Goal: Information Seeking & Learning: Learn about a topic

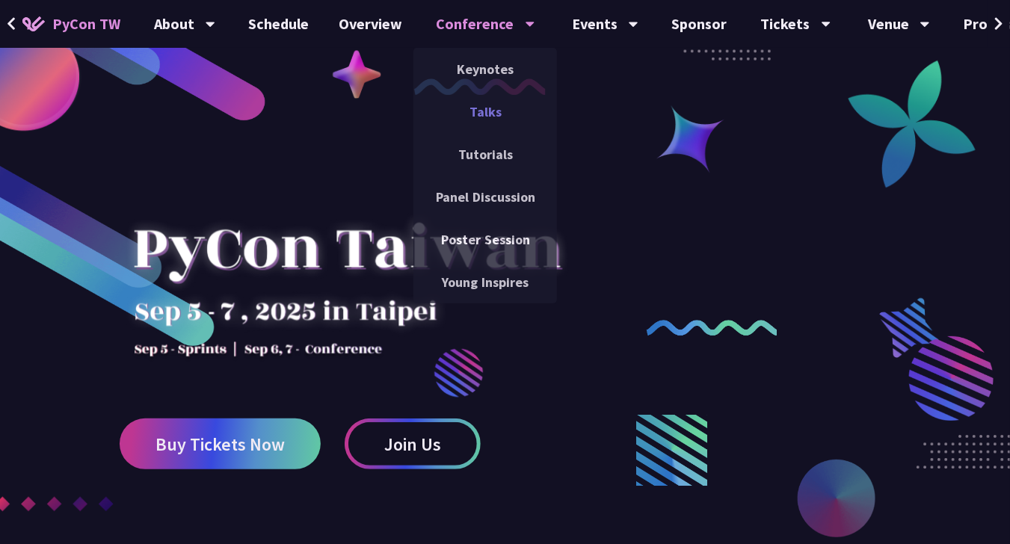
click at [477, 107] on link "Talks" at bounding box center [485, 111] width 144 height 35
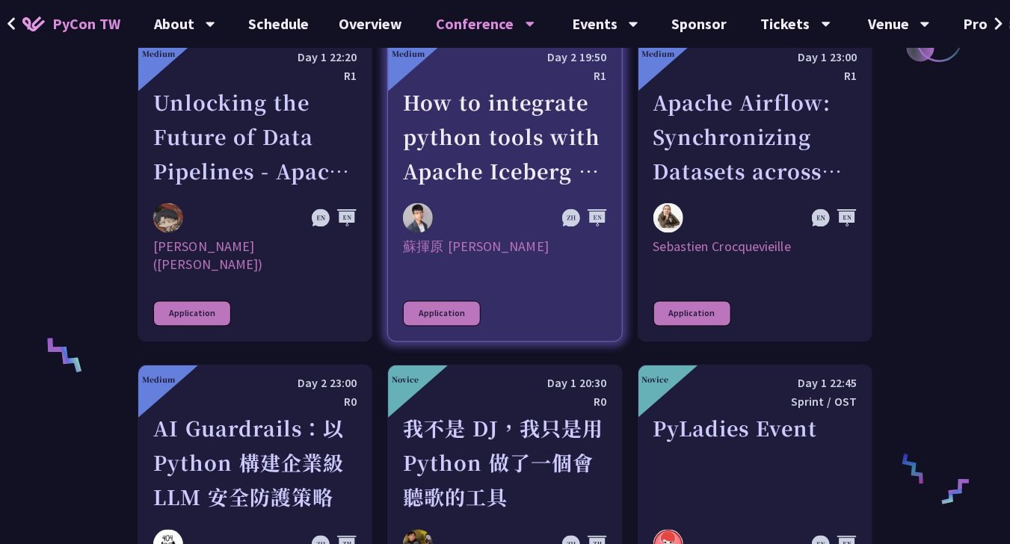
scroll to position [4249, 0]
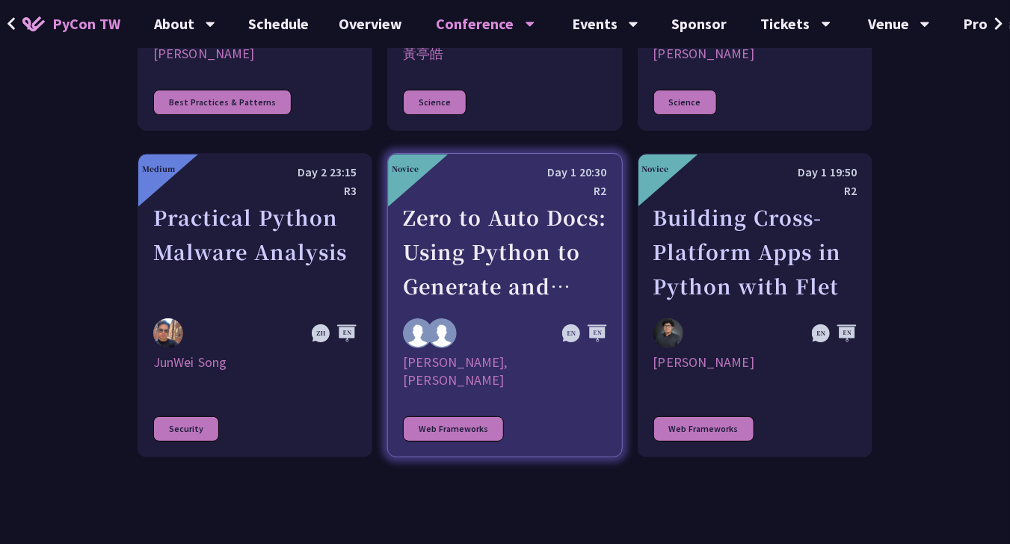
click at [500, 200] on div "Zero to Auto Docs: Using Python to Generate and Deploy Static Sites" at bounding box center [504, 251] width 203 height 103
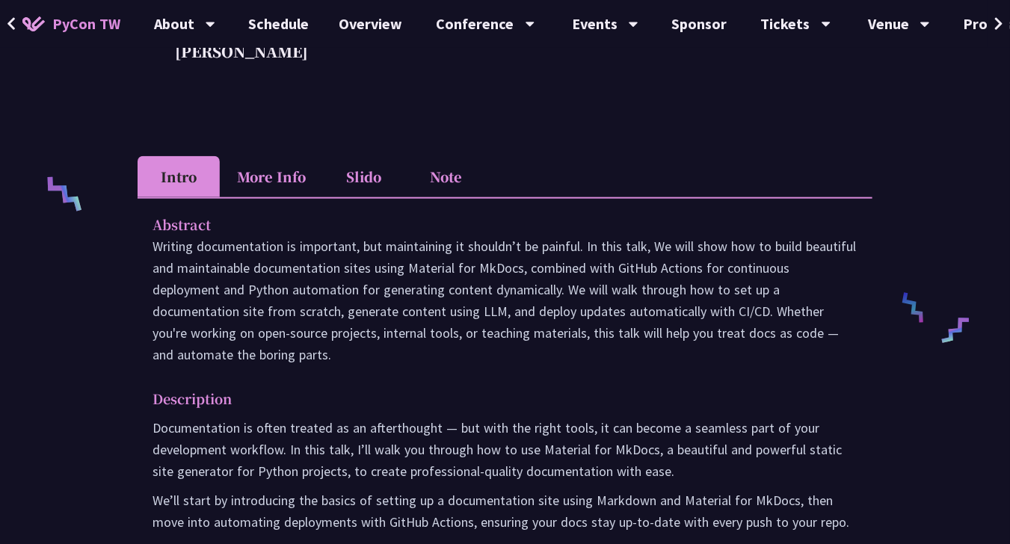
scroll to position [523, 0]
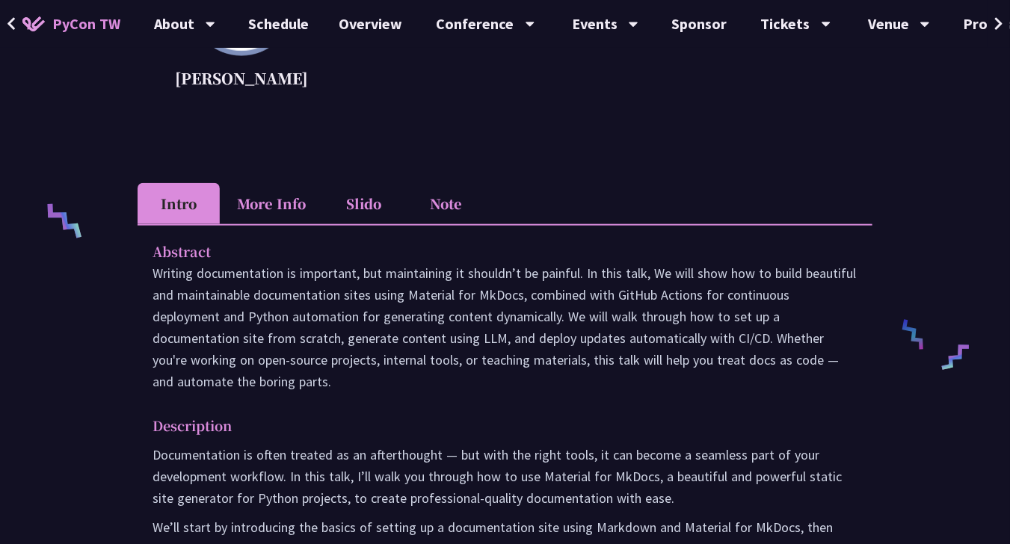
drag, startPoint x: 700, startPoint y: 274, endPoint x: 640, endPoint y: 377, distance: 119.2
click at [640, 377] on p "Writing documentation is important, but maintaining it shouldn’t be painful. In…" at bounding box center [504, 327] width 705 height 130
copy p "show how to build beautiful and maintainable documentation sites using Material…"
